Goal: Communication & Community: Ask a question

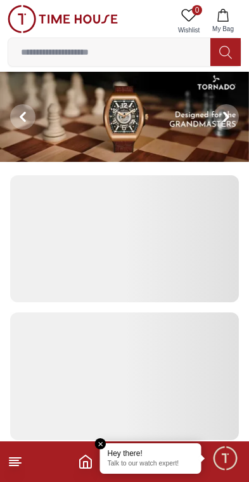
click at [136, 458] on div "Hey there!" at bounding box center [151, 453] width 86 height 10
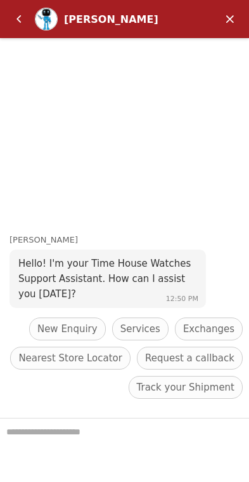
click at [71, 329] on span "New Enquiry" at bounding box center [67, 328] width 60 height 15
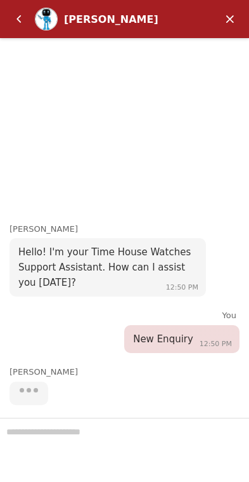
click at [126, 428] on div at bounding box center [124, 450] width 249 height 64
click at [132, 427] on div at bounding box center [124, 450] width 249 height 64
click at [25, 428] on div at bounding box center [124, 450] width 249 height 64
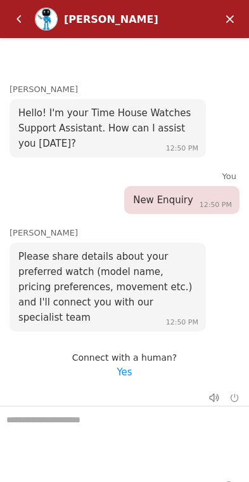
click at [132, 371] on em "Yes" at bounding box center [124, 371] width 15 height 11
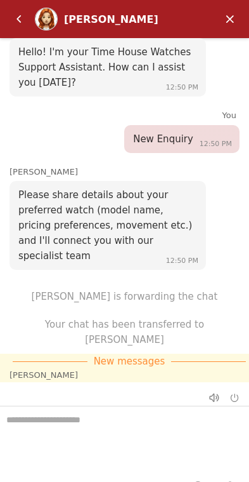
scroll to position [26, 0]
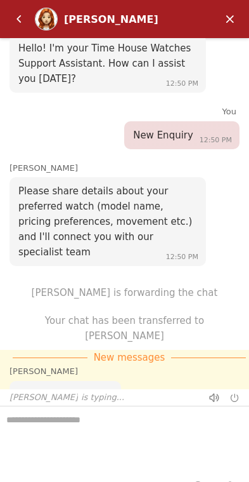
click at [116, 393] on div "[PERSON_NAME] is typing..." at bounding box center [124, 397] width 249 height 17
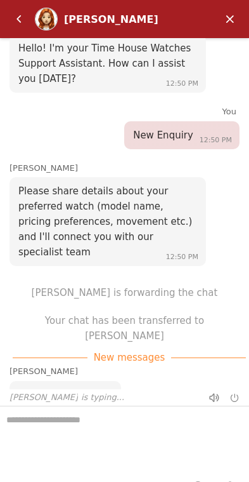
click at [145, 400] on div "[PERSON_NAME] is typing..." at bounding box center [124, 397] width 249 height 17
click at [117, 425] on textarea "We are here to help you" at bounding box center [124, 437] width 249 height 63
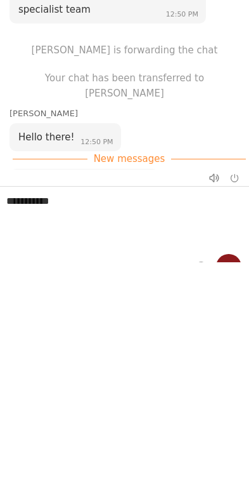
scroll to position [56, 0]
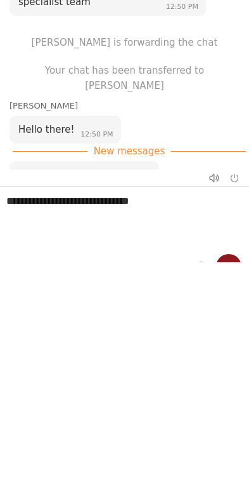
type textarea "**********"
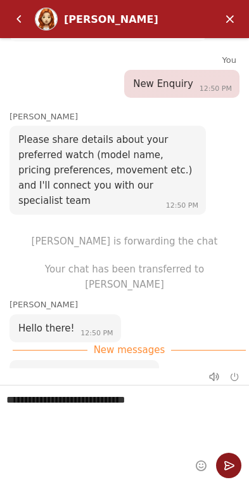
scroll to position [21, 0]
click at [234, 457] on em "Send" at bounding box center [228, 464] width 25 height 25
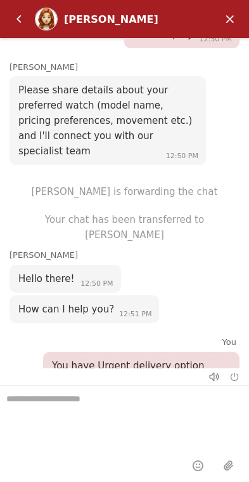
click at [22, 18] on em "Back" at bounding box center [18, 18] width 25 height 25
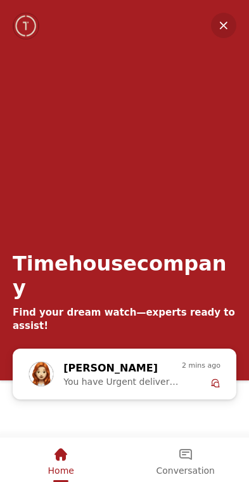
click at [175, 376] on span "You have Urgent delivery option" at bounding box center [122, 381] width 119 height 10
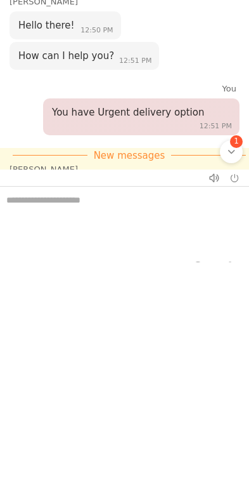
scroll to position [183, 0]
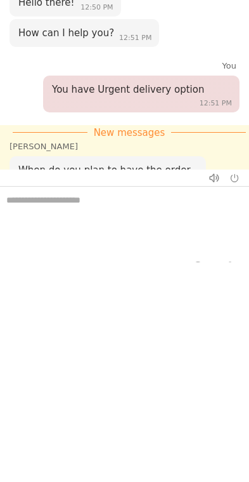
click at [130, 199] on textarea "We are here to help you" at bounding box center [124, 218] width 249 height 63
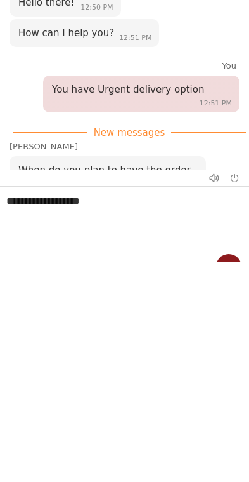
type textarea "**********"
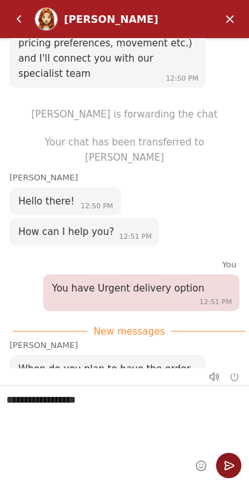
scroll to position [21, 0]
click at [232, 456] on em "Send" at bounding box center [228, 464] width 25 height 25
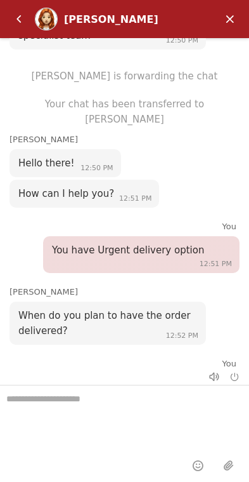
scroll to position [224, 0]
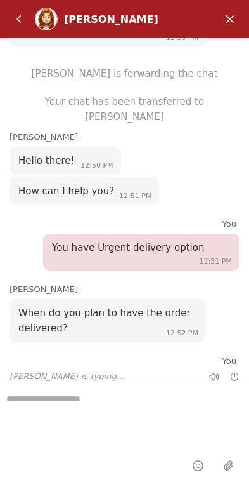
click at [18, 30] on em "Back" at bounding box center [18, 18] width 25 height 25
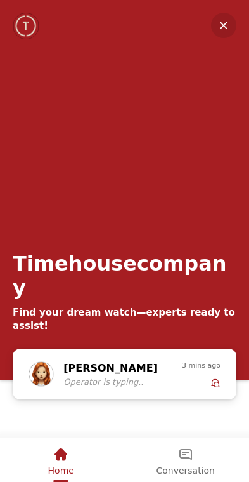
click at [228, 22] on em "Minimize" at bounding box center [223, 25] width 25 height 25
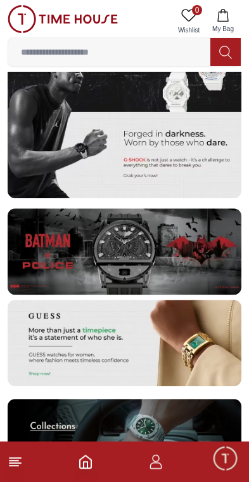
scroll to position [2322, 0]
